Goal: Task Accomplishment & Management: Use online tool/utility

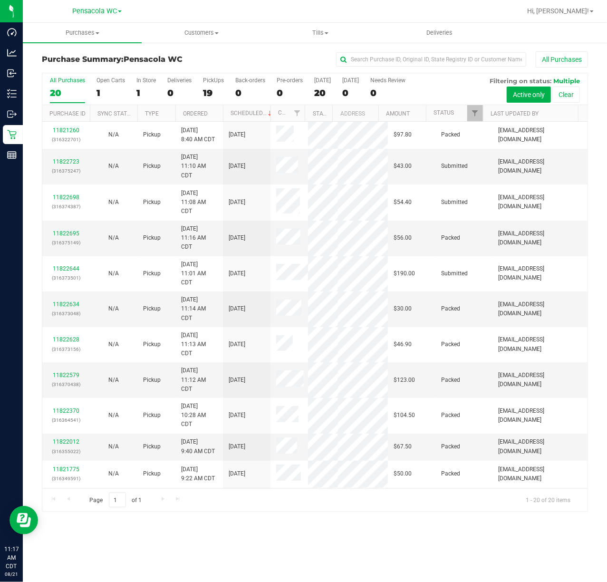
click at [284, 507] on div "Page 1 of 1 1 - 20 of 20 items" at bounding box center [314, 499] width 545 height 23
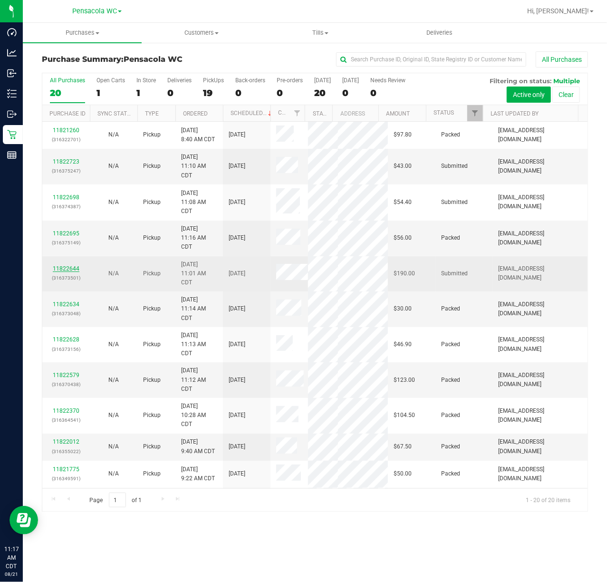
click at [72, 272] on link "11822644" at bounding box center [66, 268] width 27 height 7
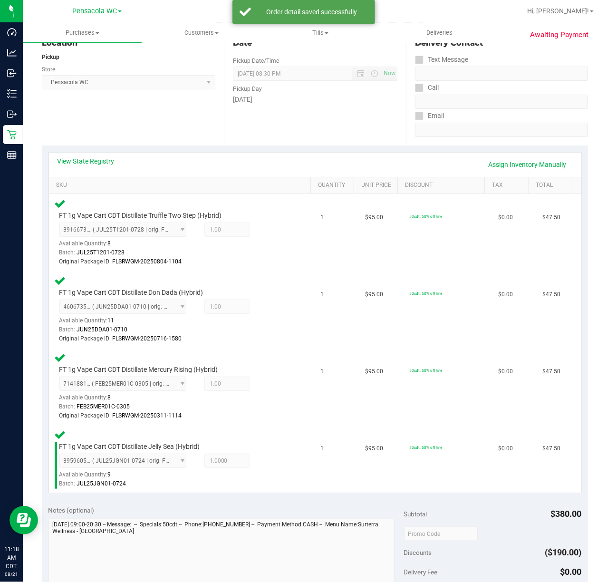
scroll to position [221, 0]
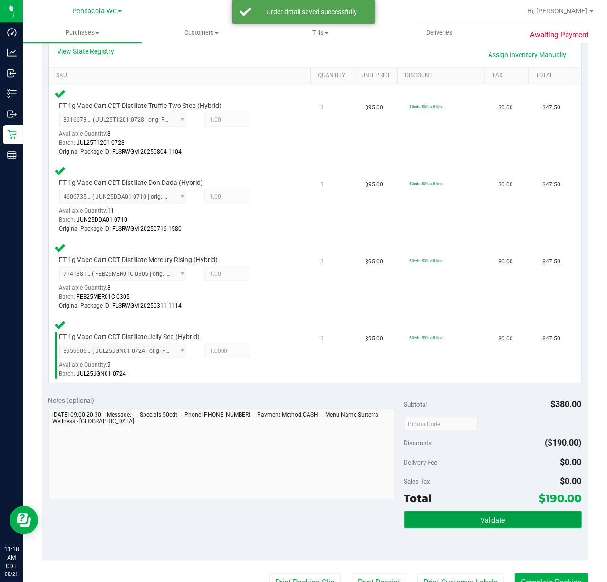
click at [508, 515] on button "Validate" at bounding box center [493, 519] width 178 height 17
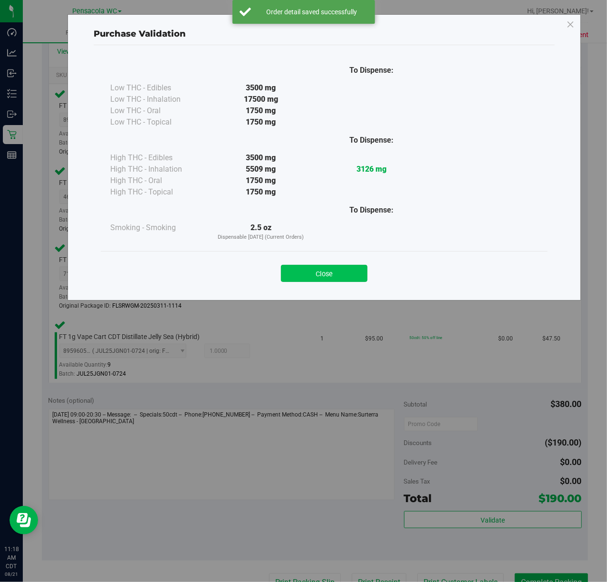
click at [330, 276] on button "Close" at bounding box center [324, 273] width 86 height 17
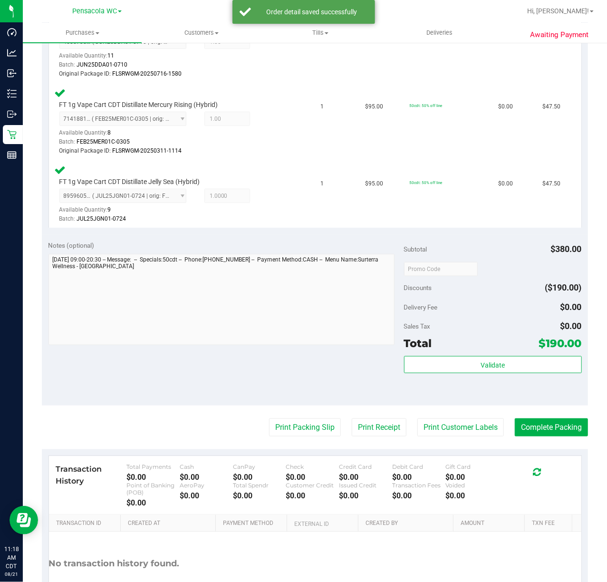
scroll to position [381, 0]
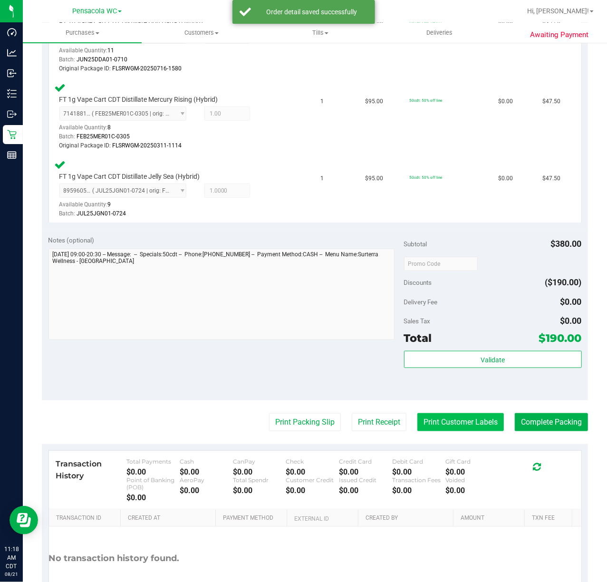
click at [468, 423] on button "Print Customer Labels" at bounding box center [460, 422] width 86 height 18
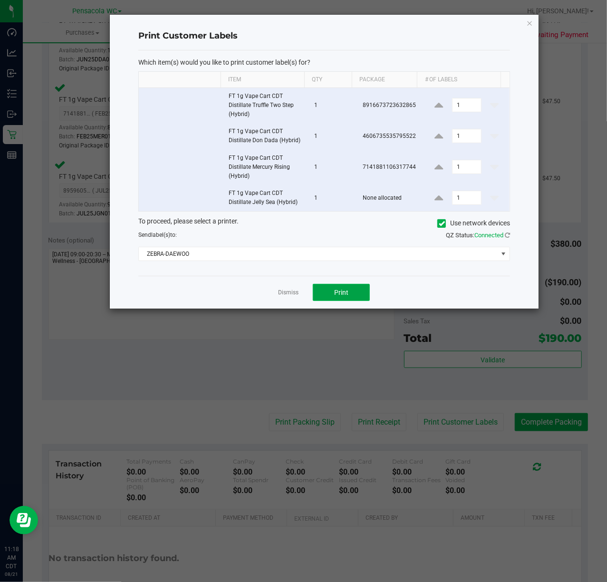
click at [341, 293] on span "Print" at bounding box center [341, 292] width 14 height 8
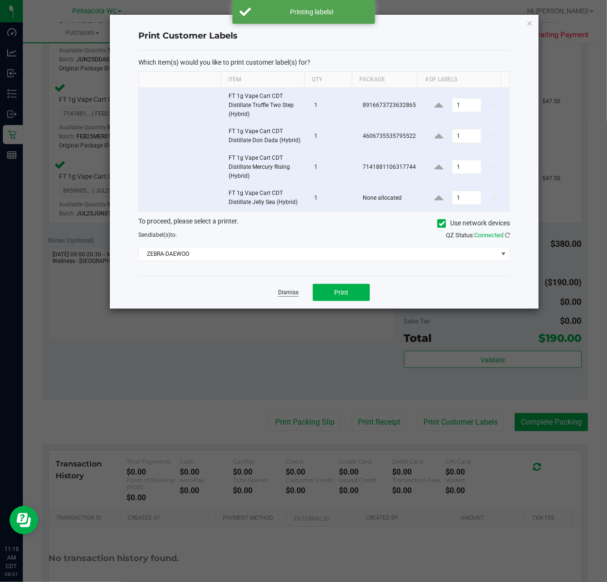
click at [294, 294] on link "Dismiss" at bounding box center [288, 292] width 20 height 8
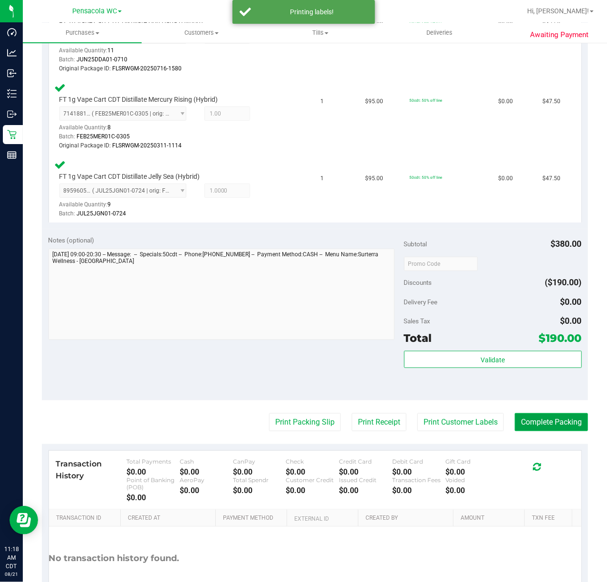
click at [561, 418] on button "Complete Packing" at bounding box center [551, 422] width 73 height 18
